Goal: Check status: Check status

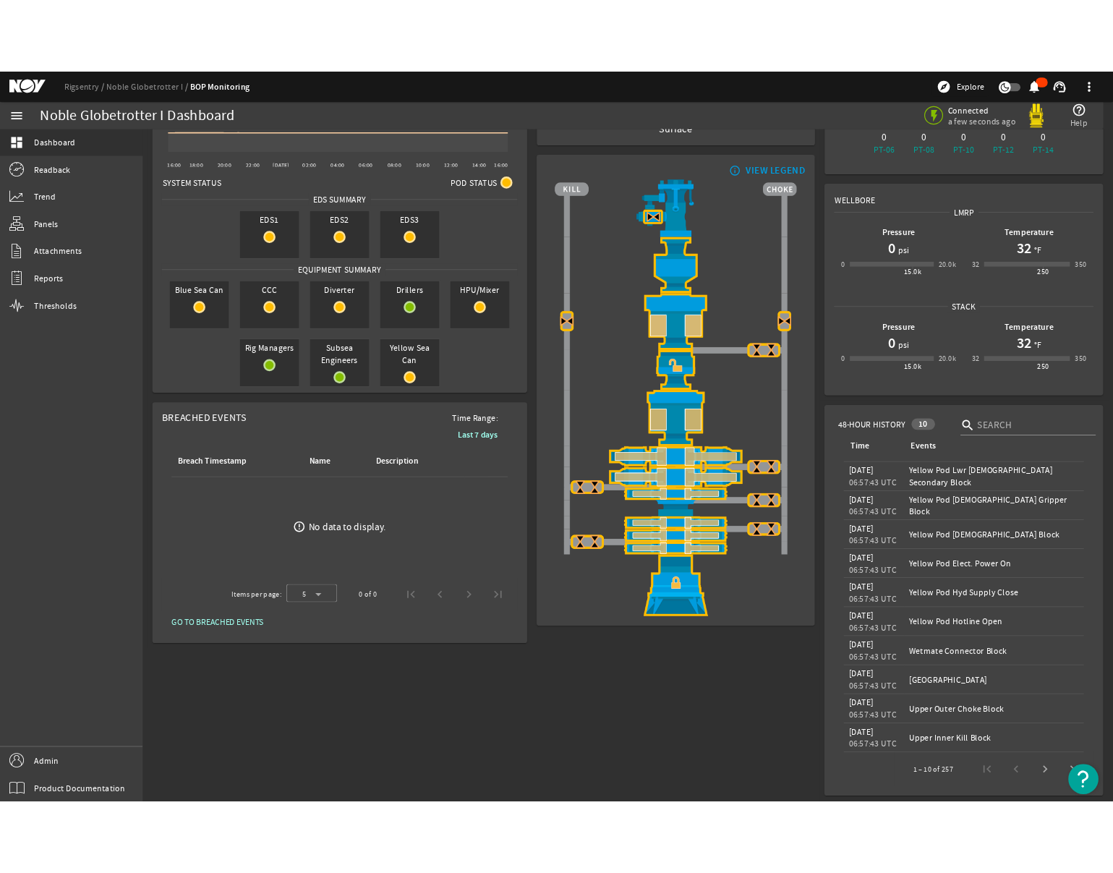
scroll to position [49, 0]
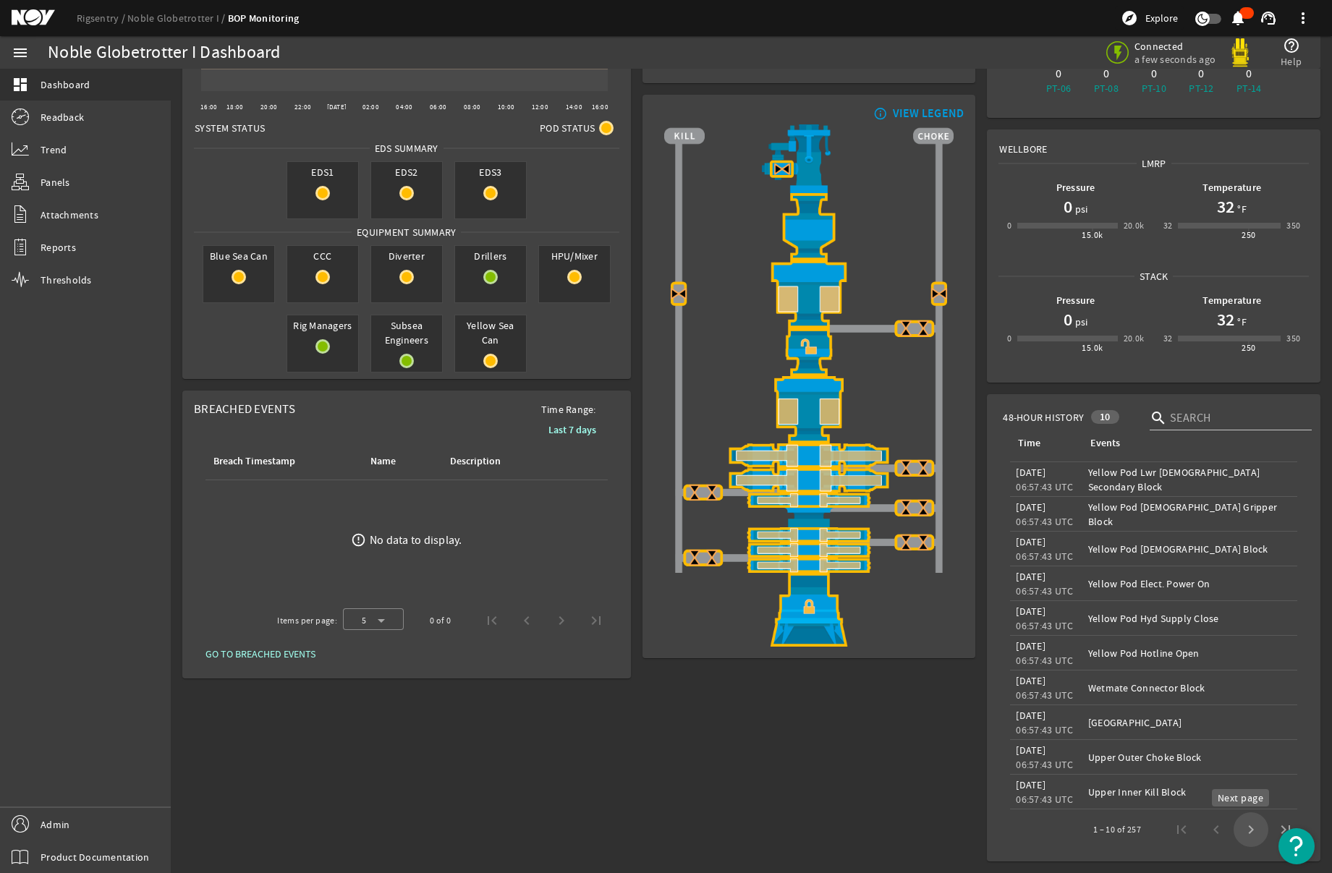
click at [1244, 828] on span "Next page" at bounding box center [1251, 829] width 35 height 35
click at [1244, 829] on span "Next page" at bounding box center [1251, 829] width 35 height 35
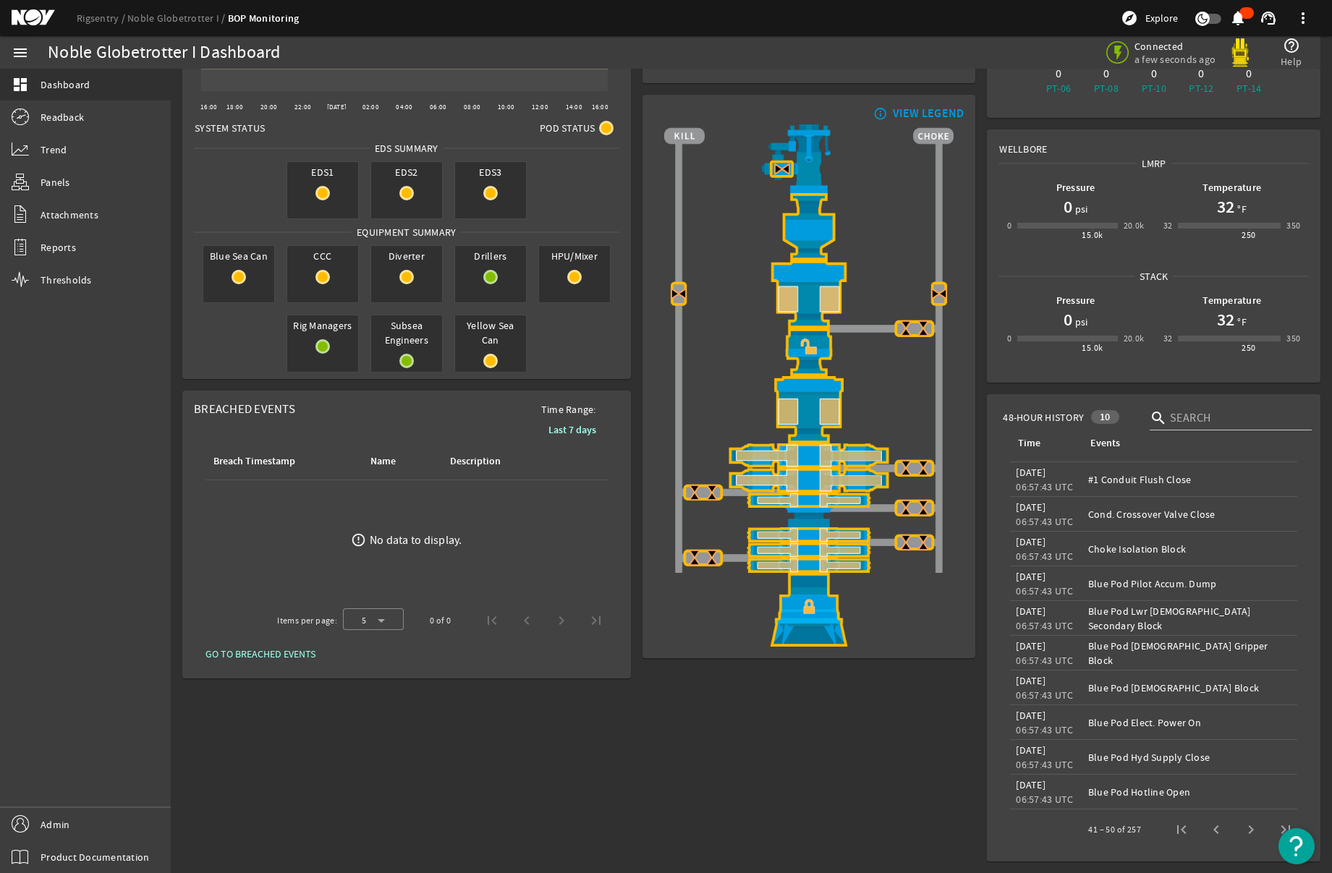
click at [1244, 829] on span "Next page" at bounding box center [1251, 829] width 35 height 35
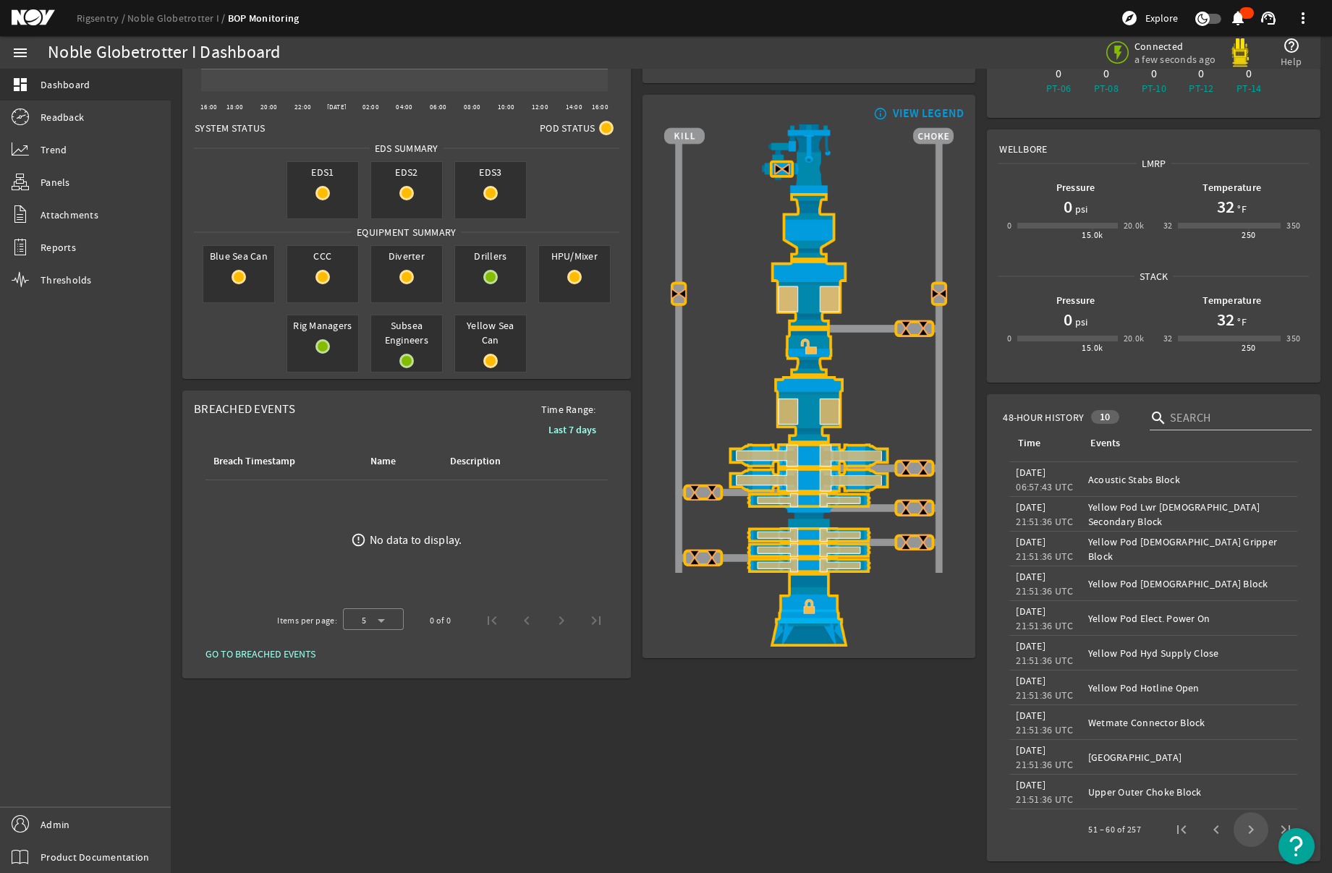
click at [1244, 829] on span "Next page" at bounding box center [1251, 829] width 35 height 35
click at [867, 755] on div "BOP STACK STATUS Surface END OF WELL - ACTIVE STACK - info_outline VIEW LEGEND" at bounding box center [809, 446] width 345 height 842
click at [415, 752] on div "24-Hour Alarm History Created with Highcharts 11.1.0 16:00 18:00 20:00 22:00 [D…" at bounding box center [407, 446] width 460 height 842
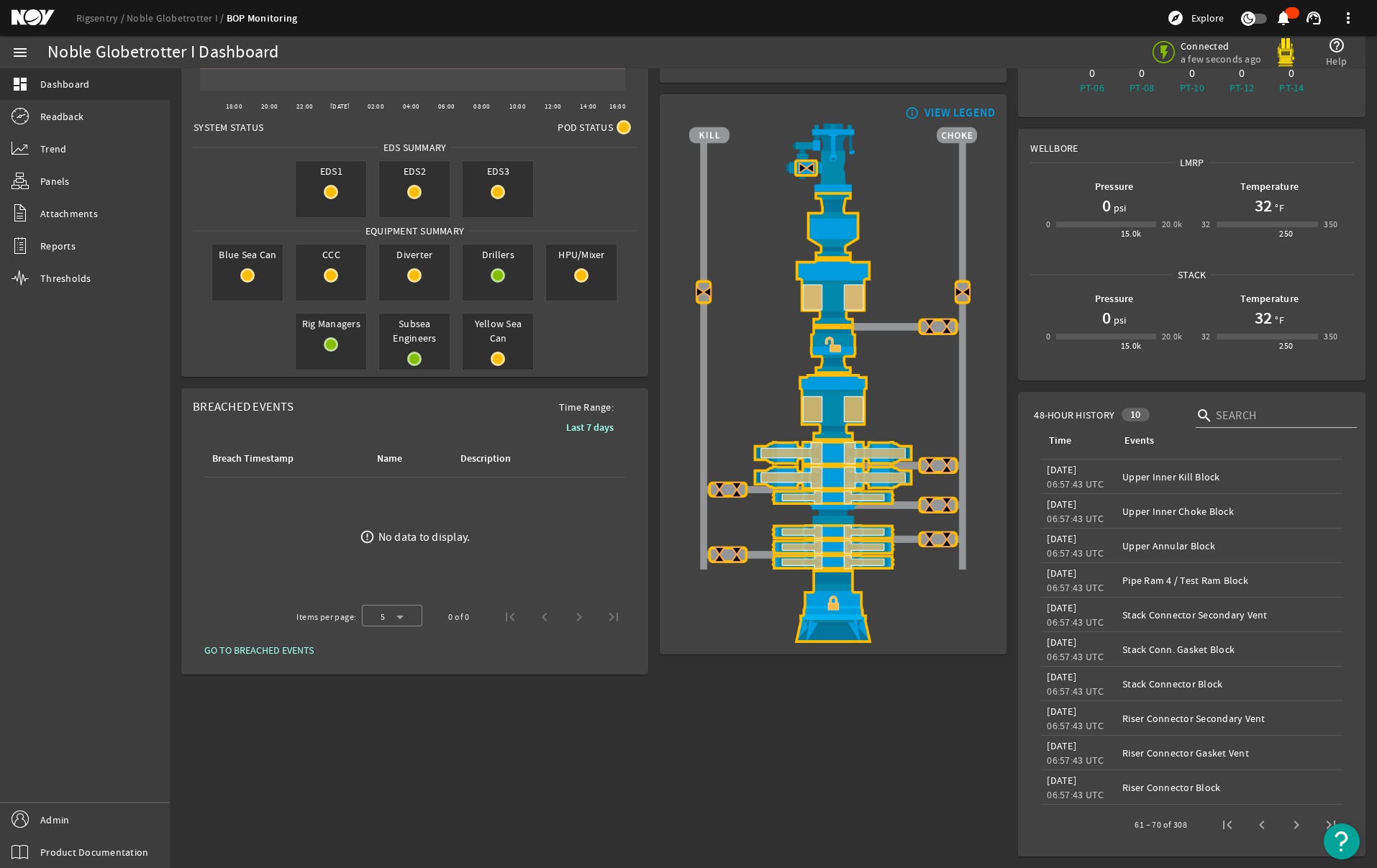
click at [94, 672] on div "menu dashboard Dashboard Readback Trend Panels Attachments Reports Thresholds A…" at bounding box center [85, 451] width 170 height 832
